Goal: Task Accomplishment & Management: Manage account settings

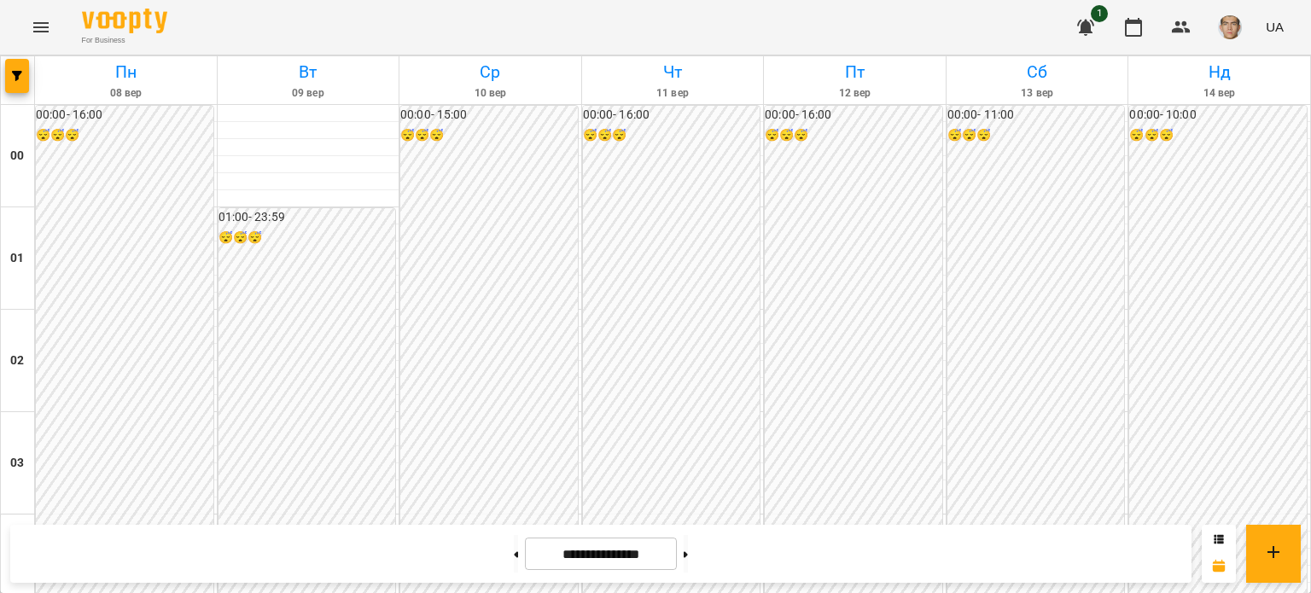
scroll to position [1536, 0]
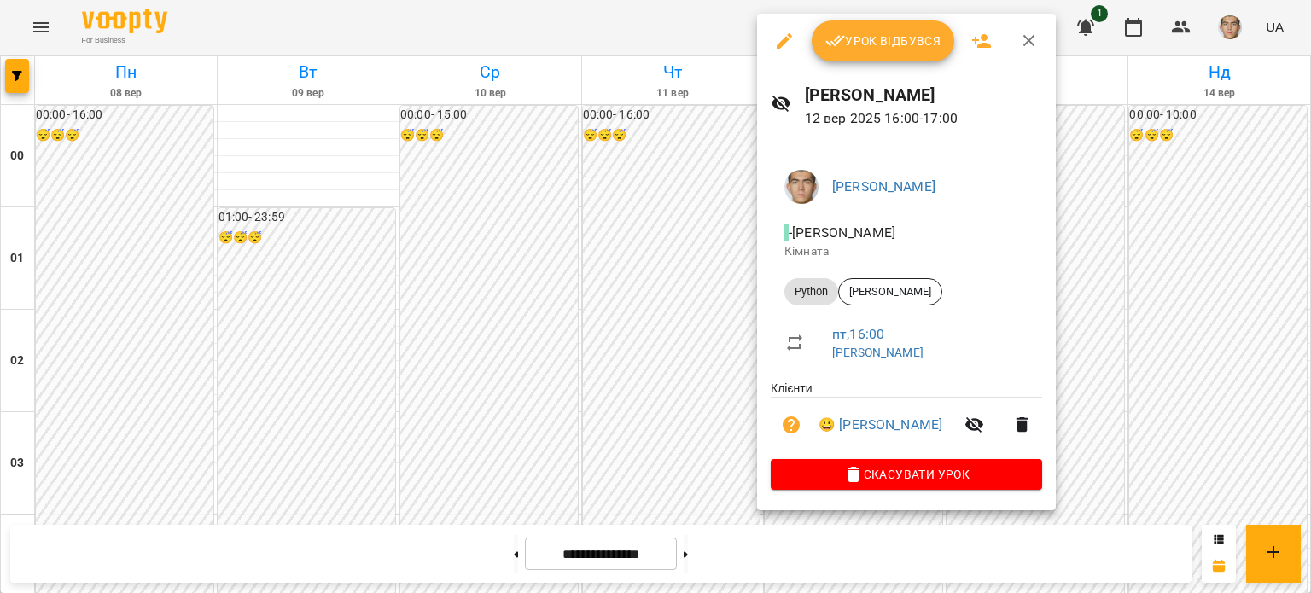
click at [899, 52] on button "Урок відбувся" at bounding box center [883, 40] width 143 height 41
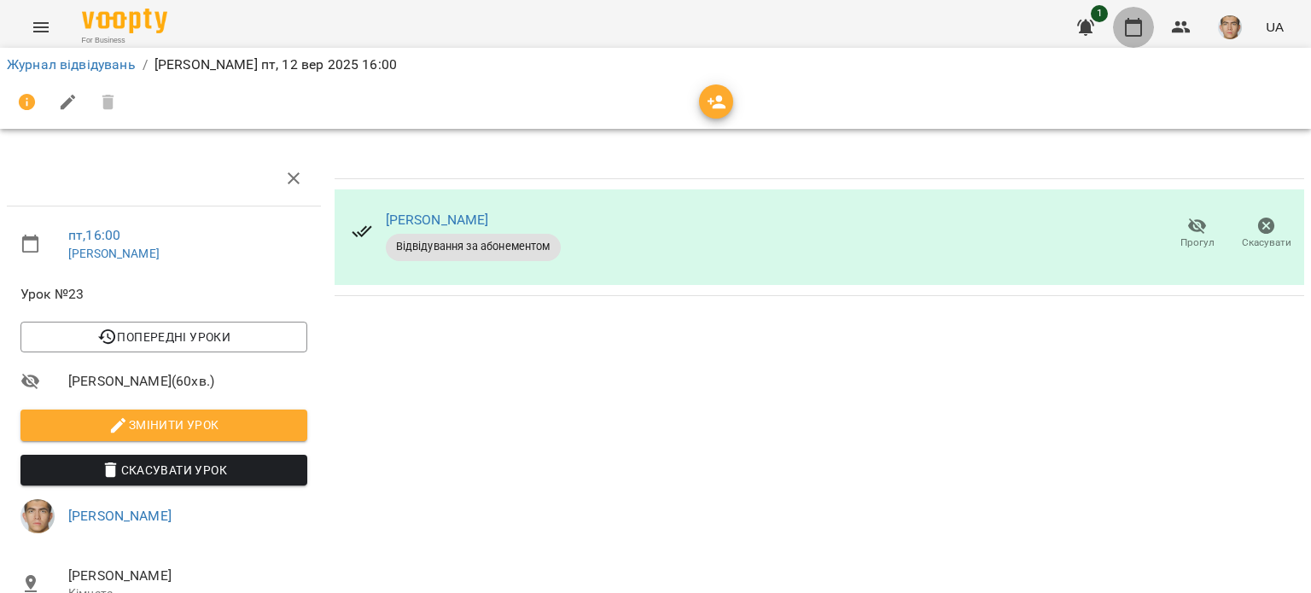
click at [1147, 33] on button "button" at bounding box center [1133, 27] width 41 height 41
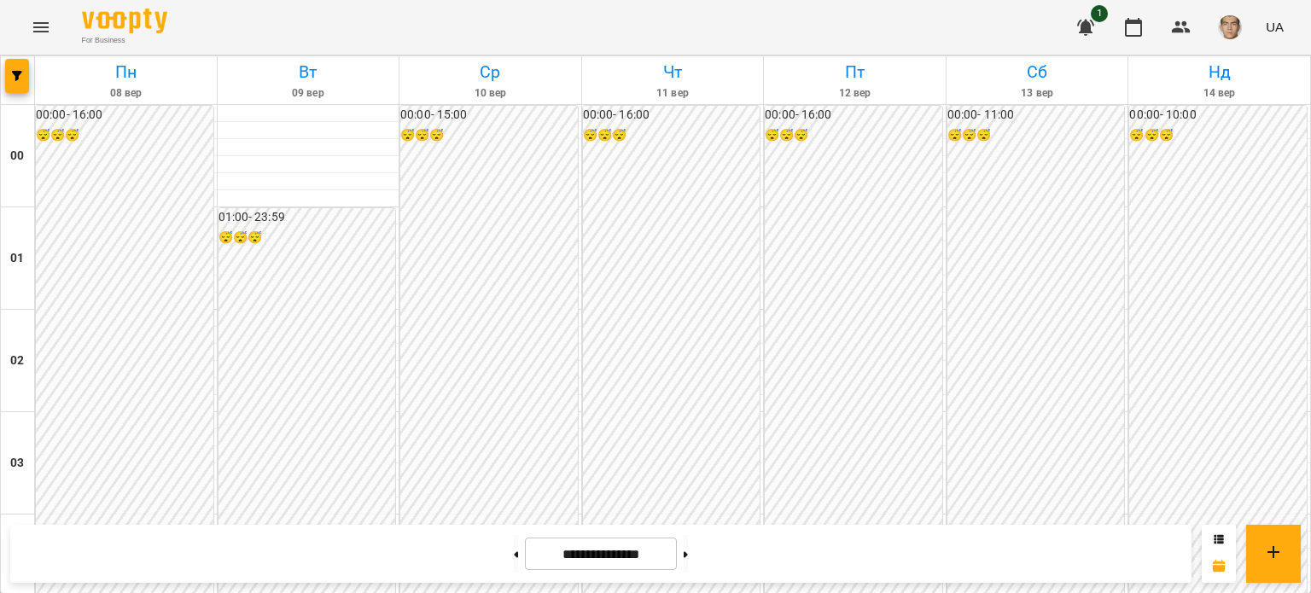
scroll to position [1536, 0]
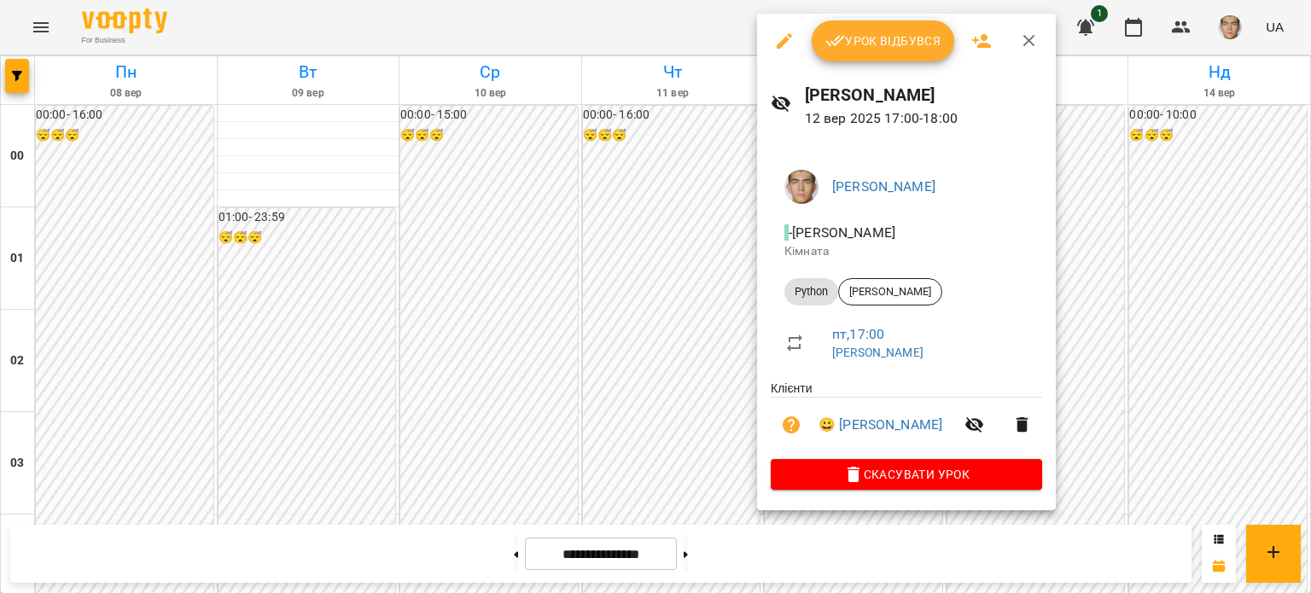
click at [850, 26] on button "Урок відбувся" at bounding box center [883, 40] width 143 height 41
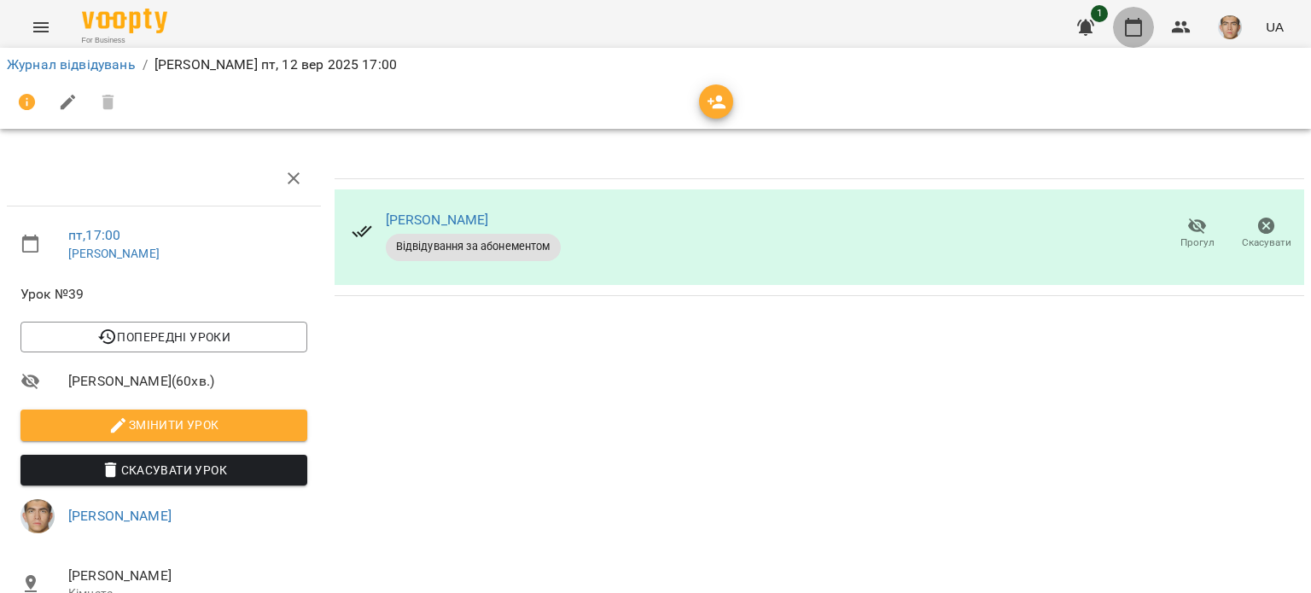
click at [1133, 23] on icon "button" at bounding box center [1133, 27] width 17 height 19
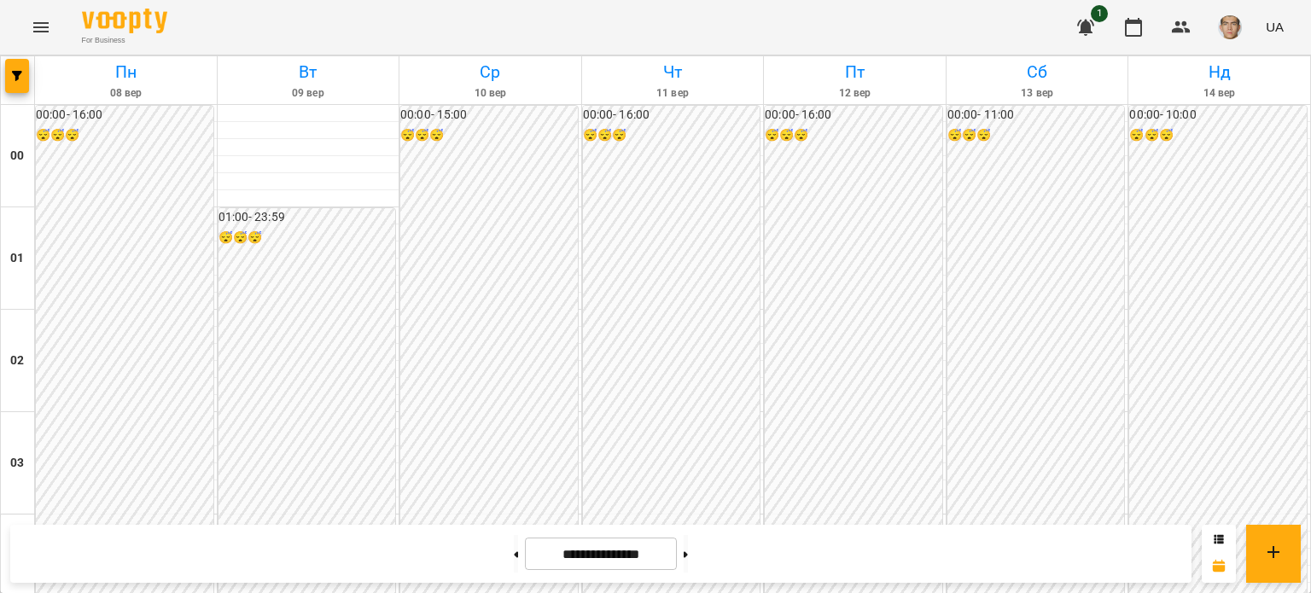
scroll to position [1451, 0]
